Goal: Task Accomplishment & Management: Manage account settings

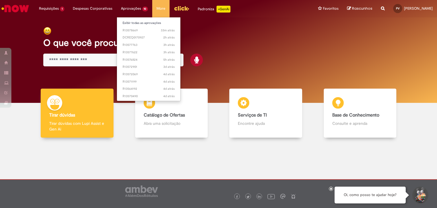
click at [142, 18] on ul "Exibir todas as aprovações 33m atrás 33 minutos atrás R13578669 2h atrás 2 hora…" at bounding box center [149, 59] width 64 height 84
click at [143, 24] on link "Exibir todas as aprovações" at bounding box center [149, 23] width 64 height 6
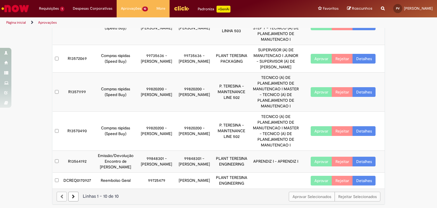
scroll to position [221, 0]
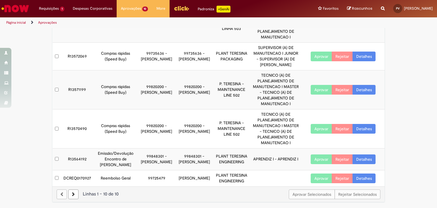
click at [318, 176] on button "Aprovar" at bounding box center [321, 178] width 21 height 10
click at [361, 176] on link "Detalhes" at bounding box center [364, 178] width 23 height 10
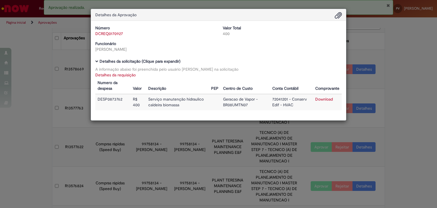
scroll to position [0, 0]
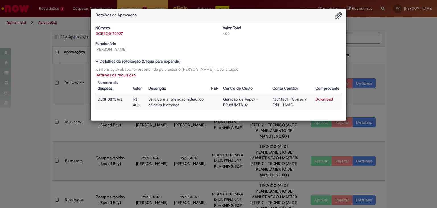
click at [376, 52] on div "Detalhes da Aprovação Número DCREQ0170927 Valor Total 400 Funcionário [PERSON_N…" at bounding box center [218, 104] width 437 height 208
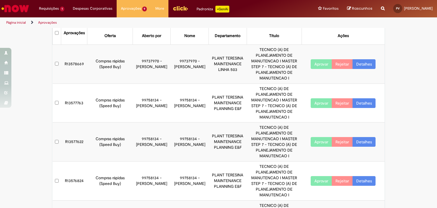
scroll to position [28, 0]
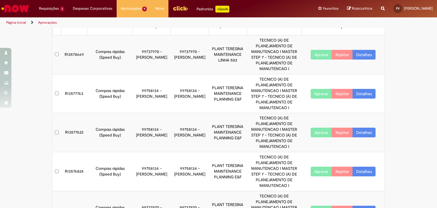
click at [315, 94] on button "Aprovar" at bounding box center [321, 94] width 21 height 10
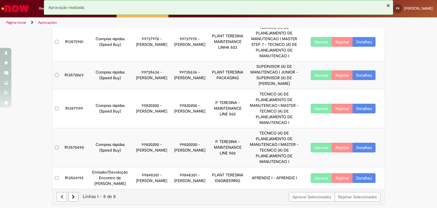
scroll to position [160, 0]
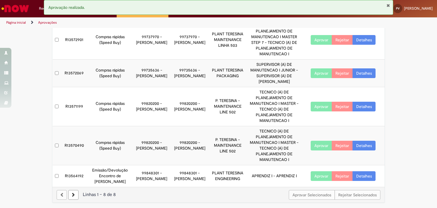
click at [73, 193] on link at bounding box center [73, 195] width 10 height 10
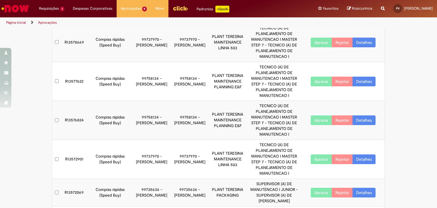
scroll to position [0, 0]
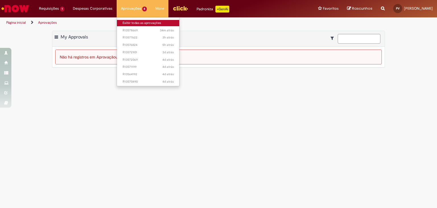
click at [134, 22] on link "Exibir todas as aprovações" at bounding box center [148, 23] width 63 height 6
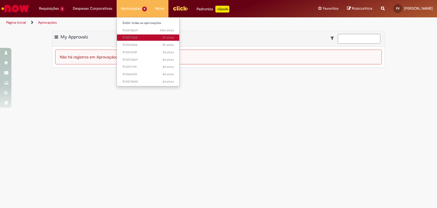
click at [136, 37] on span "3h atrás 3 horas atrás R13577622" at bounding box center [148, 37] width 51 height 5
click at [131, 37] on span "3h atrás 3 horas atrás R13577622" at bounding box center [148, 37] width 51 height 5
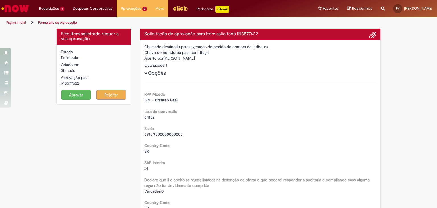
click at [88, 94] on button "Aprovar" at bounding box center [76, 95] width 30 height 10
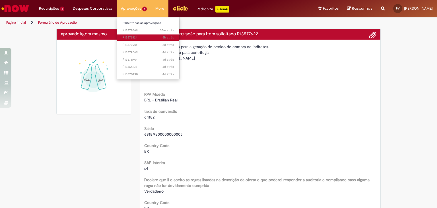
click at [135, 37] on span "5h atrás 5 horas atrás R13576824" at bounding box center [148, 37] width 51 height 5
click at [130, 39] on span "5h atrás 5 horas atrás R13576824" at bounding box center [148, 37] width 51 height 5
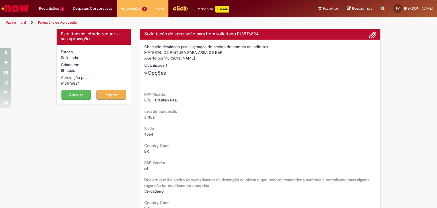
click at [79, 93] on button "Aprovar" at bounding box center [76, 95] width 30 height 10
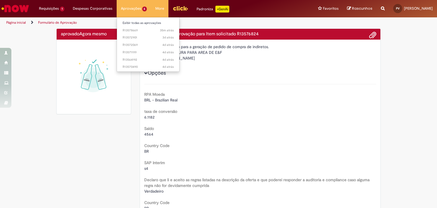
click at [132, 12] on li "Aprovações 6 Exibir todas as aprovações 35m atrás 35 minutos atrás R13578669 3d…" at bounding box center [134, 8] width 35 height 17
click at [140, 23] on link "Exibir todas as aprovações" at bounding box center [148, 23] width 63 height 6
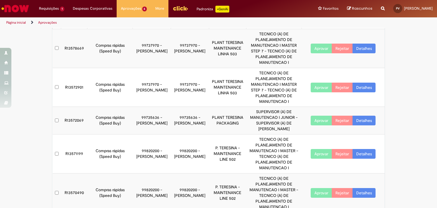
scroll to position [82, 0]
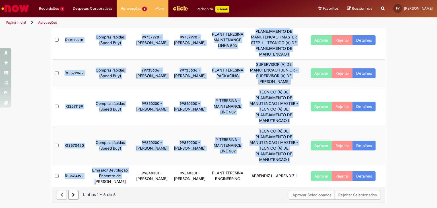
drag, startPoint x: 117, startPoint y: 175, endPoint x: 320, endPoint y: 171, distance: 203.3
click at [320, 171] on tr "R13564192 Emissão/Devolução Encontro de Contas Fornecedor 99848301 - [PERSON_NA…" at bounding box center [219, 176] width 333 height 22
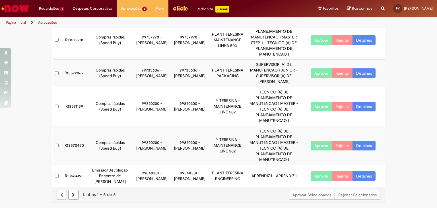
click at [128, 157] on td "Compras rápidas (Speed Buy)" at bounding box center [110, 145] width 46 height 39
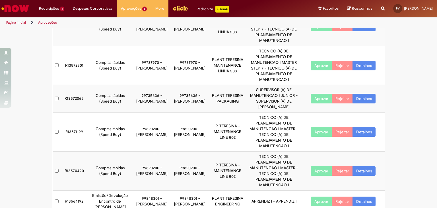
scroll to position [0, 0]
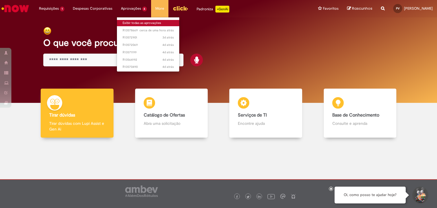
click at [140, 21] on link "Exibir todas as aprovações" at bounding box center [148, 23] width 63 height 6
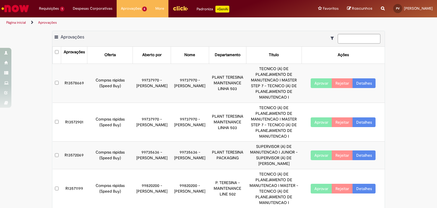
click at [246, 91] on td "TECNICO (A) DE PLANEJAMENTO DE MANUTENCAO I MASTER STEP 7 - TECNICO (A) DE PLAN…" at bounding box center [274, 82] width 56 height 39
click at [320, 83] on button "Aprovar" at bounding box center [321, 83] width 21 height 10
